Goal: Information Seeking & Learning: Learn about a topic

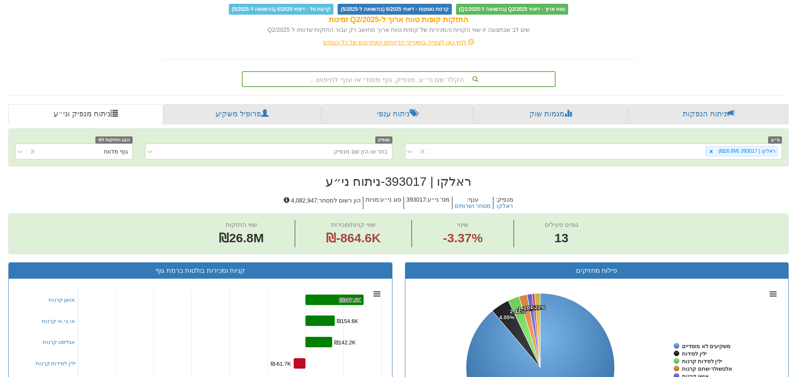
scroll to position [98, 0]
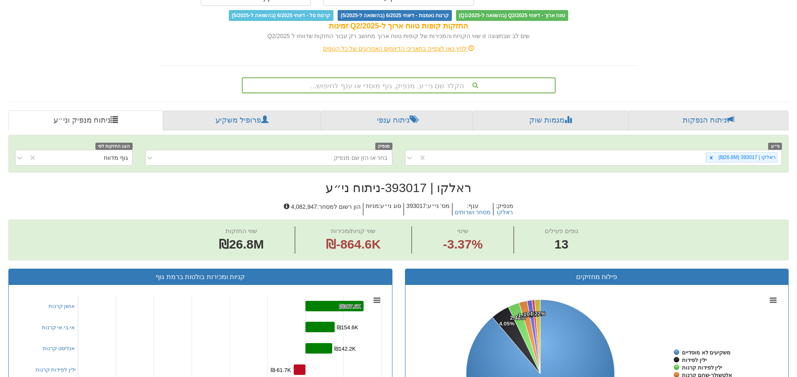
click at [436, 86] on div "הקלד שם ני״ע, מנפיק, גוף מוסדי או ענף לחיפוש..." at bounding box center [399, 85] width 312 height 14
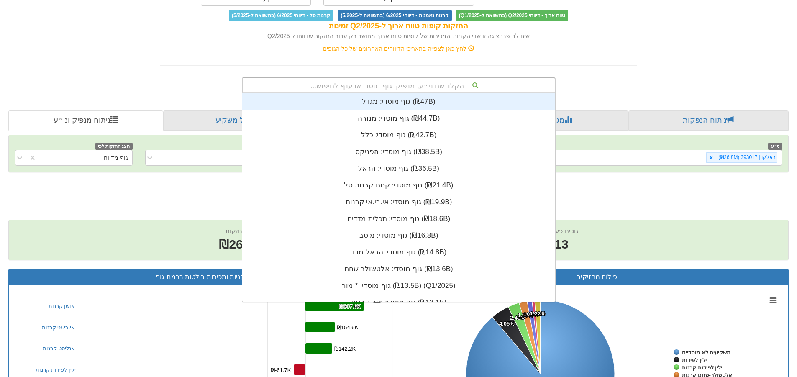
scroll to position [208, 0]
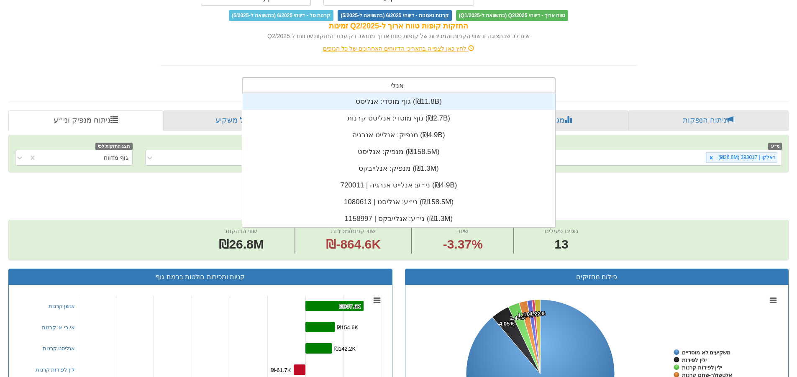
type input "אנלייט"
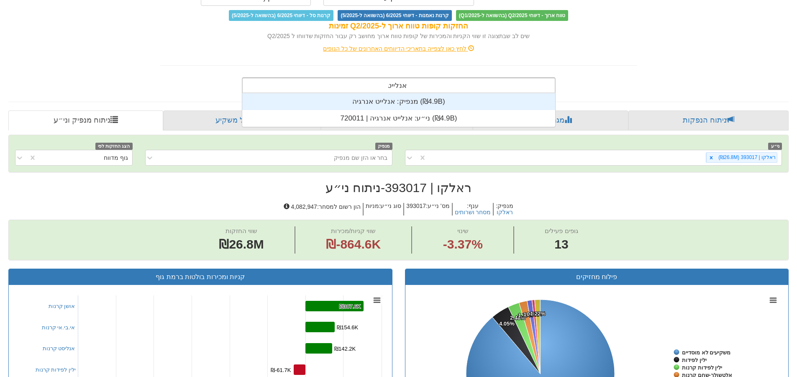
scroll to position [33, 0]
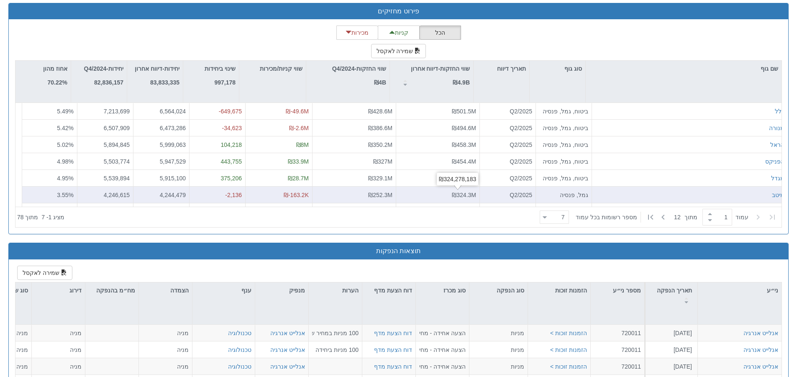
scroll to position [795, 0]
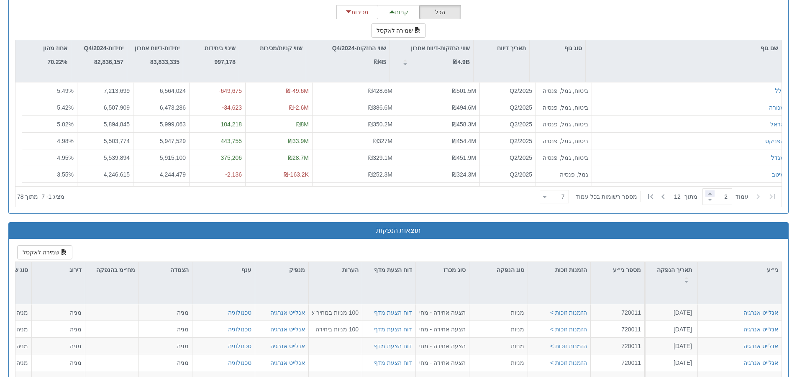
click at [705, 192] on span at bounding box center [709, 193] width 9 height 6
click at [706, 198] on span at bounding box center [709, 200] width 9 height 6
click at [705, 194] on span at bounding box center [709, 193] width 9 height 6
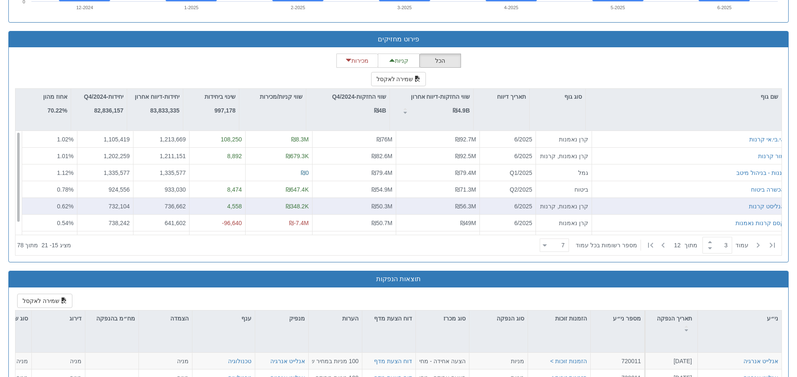
scroll to position [670, 0]
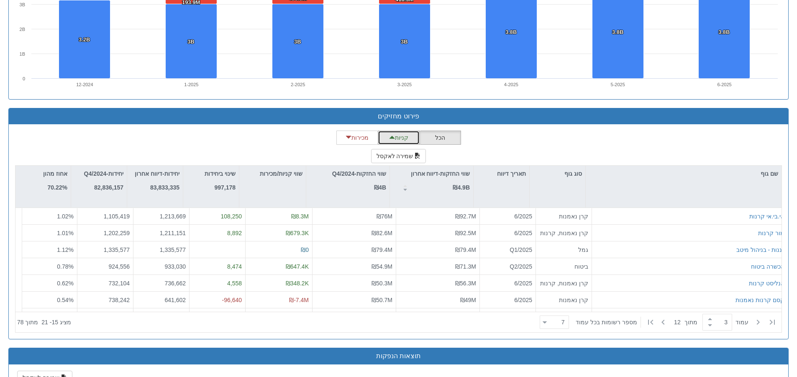
click at [413, 138] on button "קניות" at bounding box center [399, 138] width 42 height 14
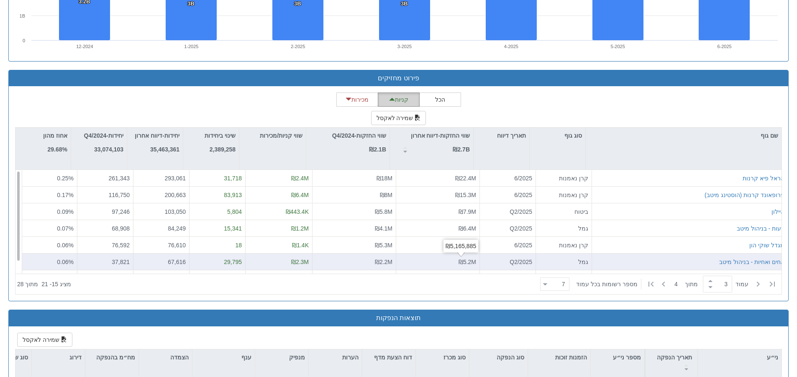
scroll to position [711, 0]
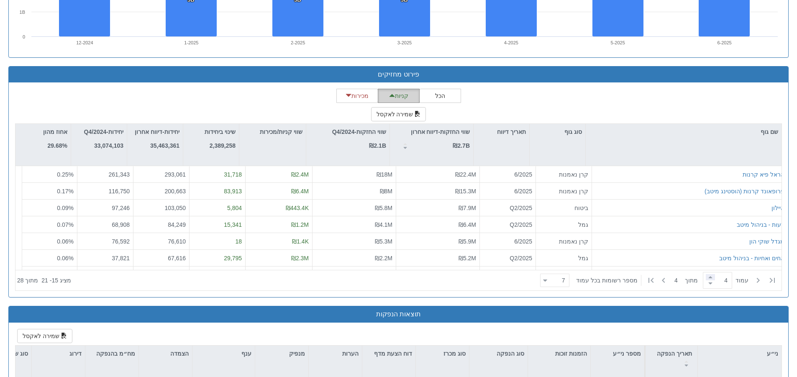
click at [709, 277] on span at bounding box center [710, 277] width 9 height 6
click at [775, 282] on icon at bounding box center [772, 280] width 10 height 10
type input "1"
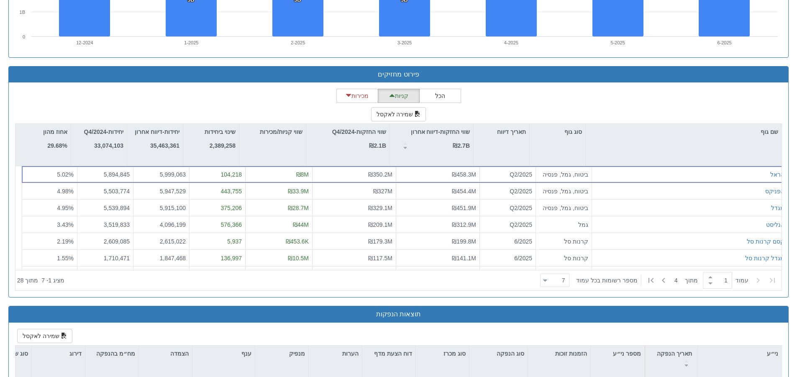
click at [775, 282] on icon at bounding box center [772, 280] width 5 height 5
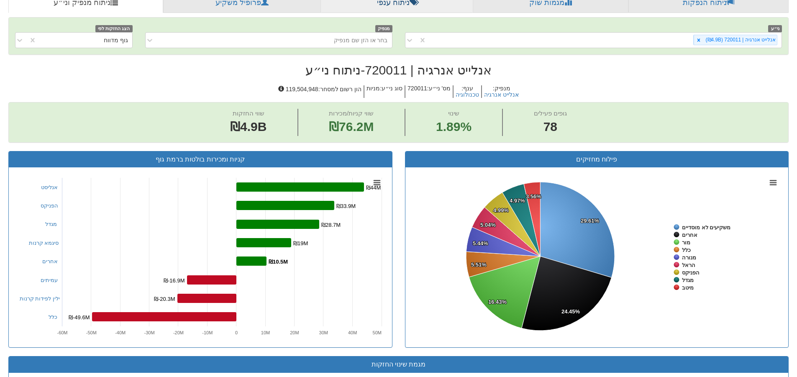
scroll to position [84, 0]
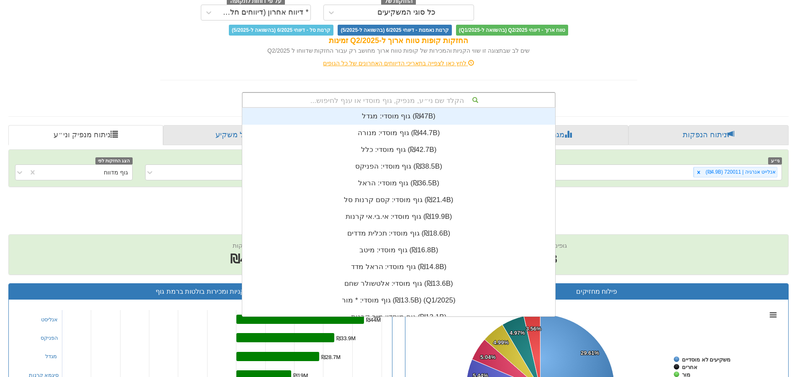
click at [454, 97] on div "הקלד שם ני״ע, מנפיק, גוף מוסדי או ענף לחיפוש..." at bounding box center [399, 100] width 312 height 14
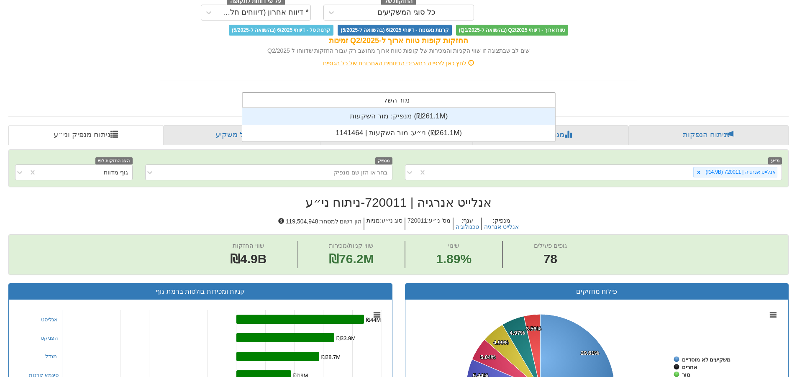
scroll to position [33, 0]
type input "מור השקעות"
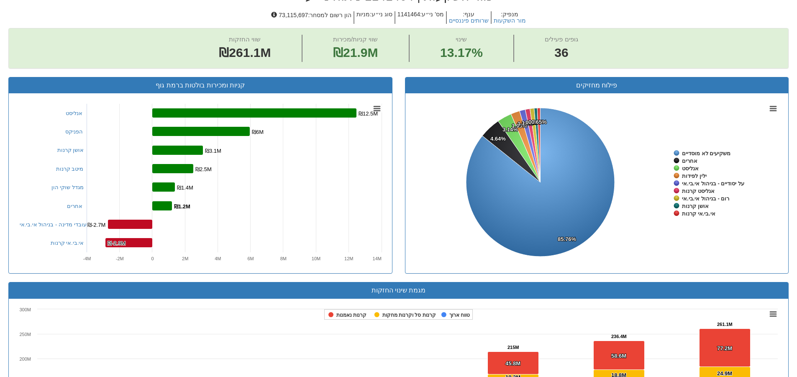
scroll to position [293, 0]
